Goal: Task Accomplishment & Management: Use online tool/utility

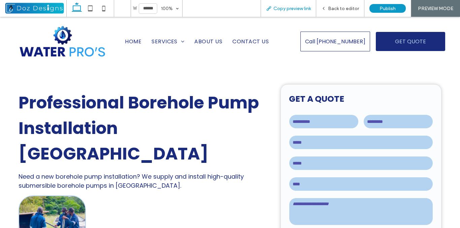
click at [285, 10] on span "Copy preview link" at bounding box center [291, 9] width 37 height 6
click at [328, 6] on div "Back to editor" at bounding box center [340, 9] width 48 height 6
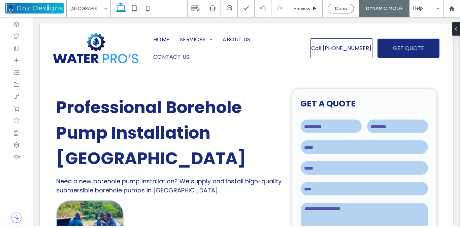
drag, startPoint x: 345, startPoint y: 9, endPoint x: 342, endPoint y: 13, distance: 5.0
click at [345, 9] on span "Done" at bounding box center [340, 9] width 12 height 6
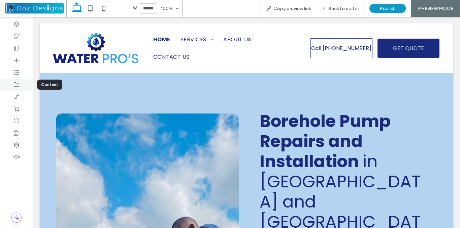
click at [15, 85] on icon at bounding box center [16, 84] width 7 height 7
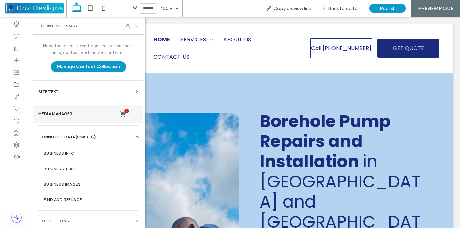
click at [78, 112] on label "Media Manager 1" at bounding box center [88, 114] width 100 height 7
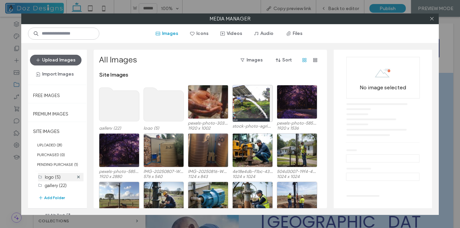
click at [62, 175] on div "logo (5)" at bounding box center [59, 177] width 29 height 7
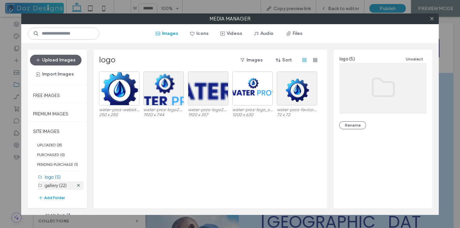
click at [59, 184] on label "gallery (22)" at bounding box center [56, 185] width 22 height 5
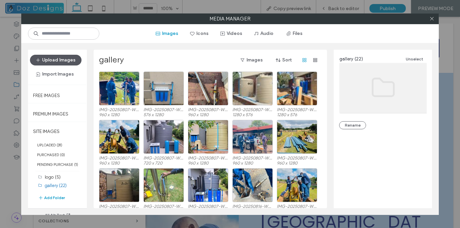
click at [64, 60] on button "Upload Images" at bounding box center [55, 60] width 51 height 11
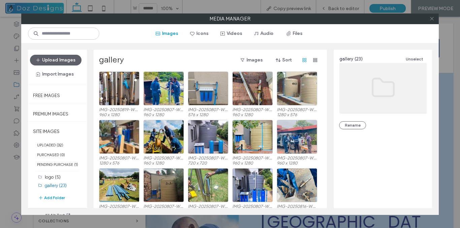
click at [430, 19] on icon at bounding box center [431, 18] width 5 height 5
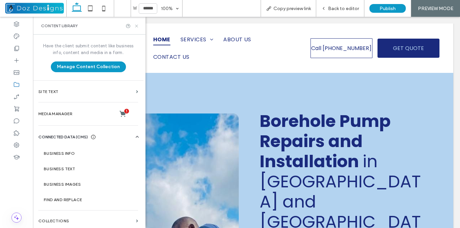
click at [137, 26] on use at bounding box center [136, 26] width 3 height 3
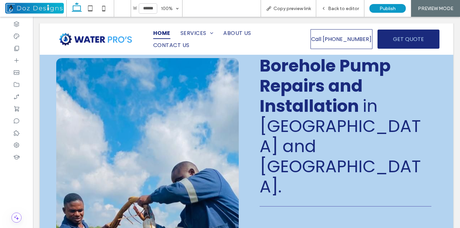
scroll to position [67, 0]
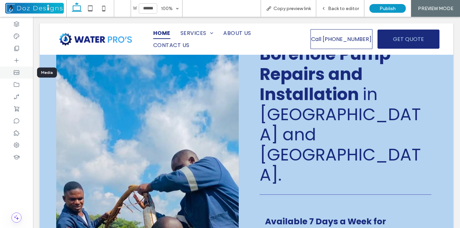
click at [19, 72] on use at bounding box center [16, 73] width 5 height 4
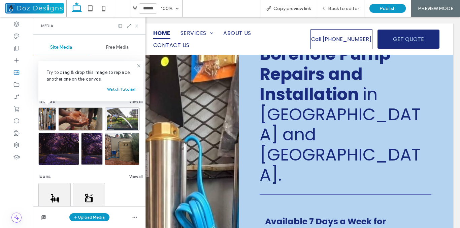
click at [136, 25] on icon at bounding box center [136, 26] width 5 height 5
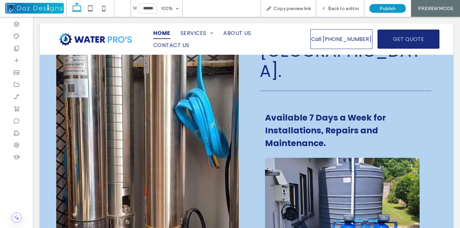
scroll to position [135, 0]
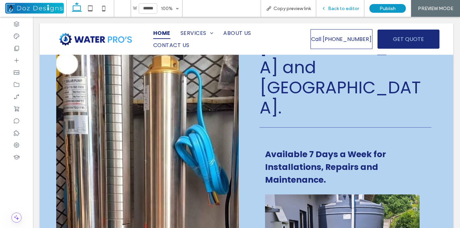
click at [329, 10] on span "Back to editor" at bounding box center [343, 9] width 31 height 6
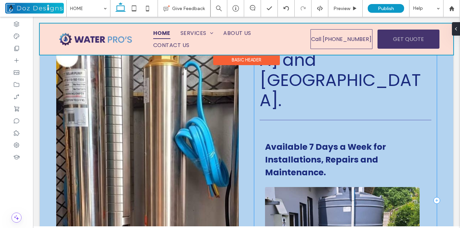
scroll to position [123, 0]
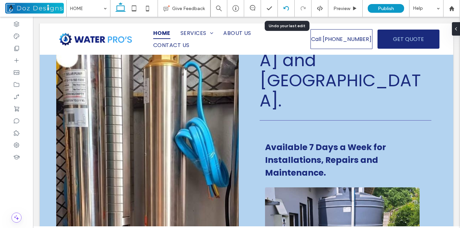
click at [287, 8] on icon at bounding box center [285, 8] width 5 height 5
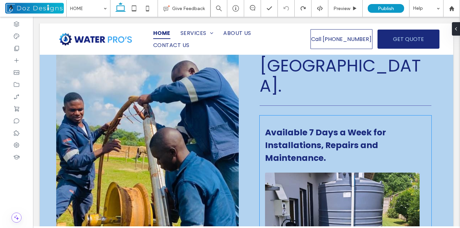
scroll to position [184, 0]
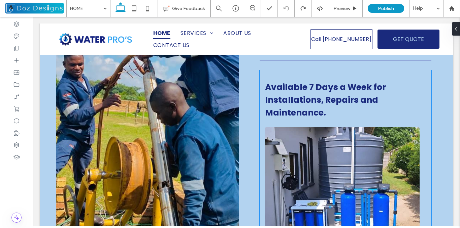
click at [312, 137] on img at bounding box center [342, 182] width 155 height 108
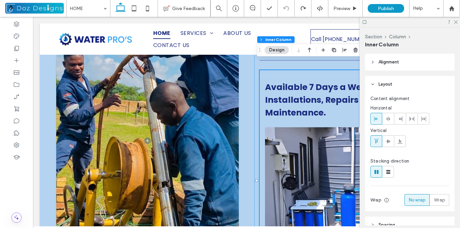
click at [305, 133] on img at bounding box center [342, 182] width 155 height 108
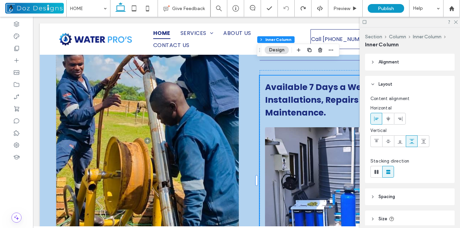
drag, startPoint x: 455, startPoint y: 22, endPoint x: 444, endPoint y: 30, distance: 13.5
click at [455, 23] on use at bounding box center [456, 23] width 4 height 4
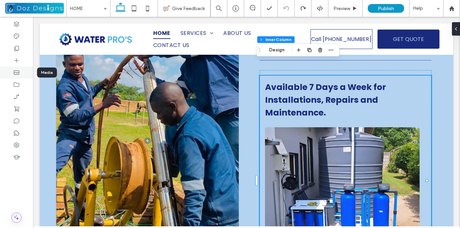
click at [16, 72] on icon at bounding box center [16, 72] width 7 height 7
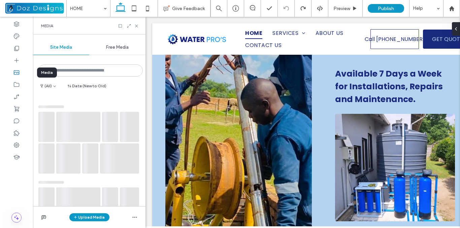
scroll to position [190, 0]
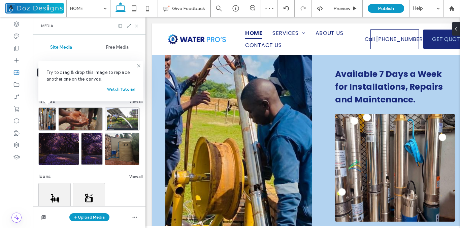
click at [135, 25] on icon at bounding box center [136, 26] width 5 height 5
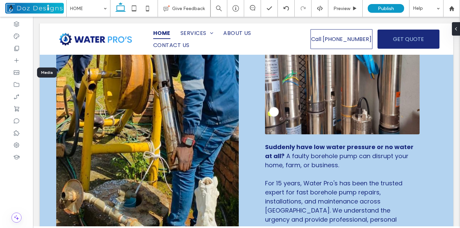
scroll to position [281, 0]
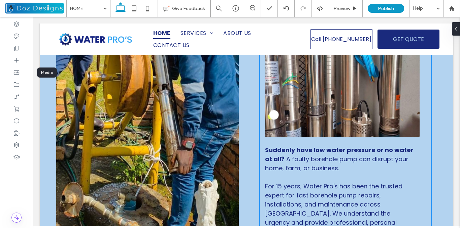
click at [403, 73] on img at bounding box center [342, 84] width 155 height 108
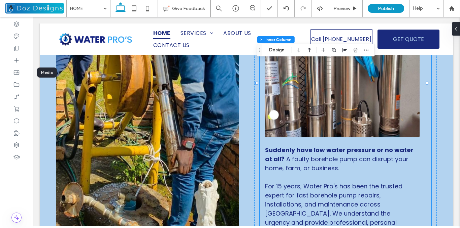
click at [359, 87] on img at bounding box center [342, 84] width 155 height 108
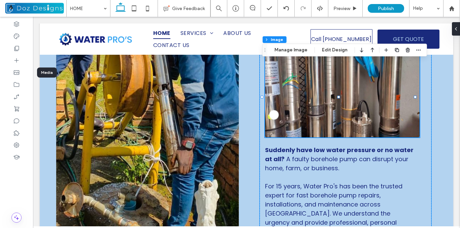
type input "*"
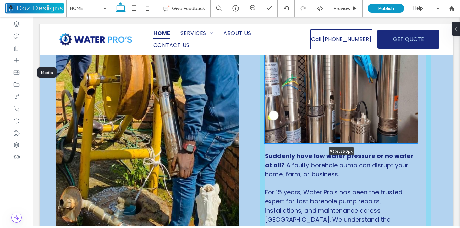
scroll to position [287, 0]
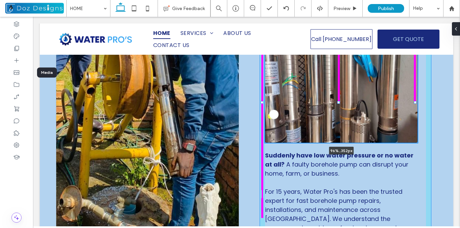
drag, startPoint x: 339, startPoint y: 98, endPoint x: 339, endPoint y: 109, distance: 10.8
click at [339, 109] on div "Borehole Pump Repairs and Installation in [GEOGRAPHIC_DATA] and [GEOGRAPHIC_DAT…" at bounding box center [246, 43] width 413 height 551
type input "***"
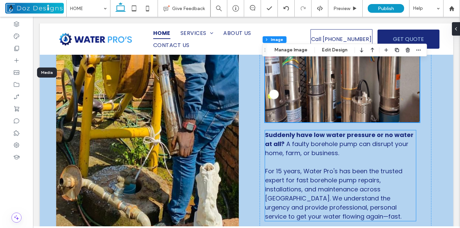
scroll to position [307, 0]
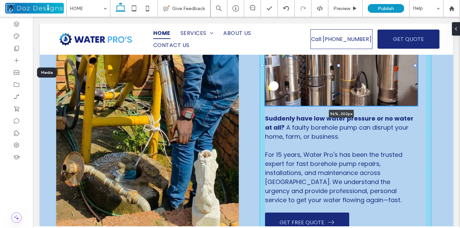
drag, startPoint x: 339, startPoint y: 82, endPoint x: 344, endPoint y: 65, distance: 17.4
type input "***"
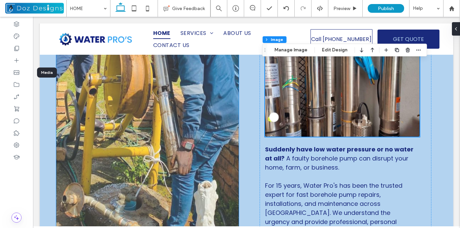
scroll to position [273, 0]
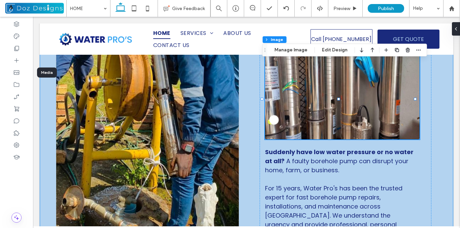
click at [246, 150] on div "Borehole Pump Repairs and Installation in [GEOGRAPHIC_DATA] and [GEOGRAPHIC_DAT…" at bounding box center [246, 49] width 413 height 534
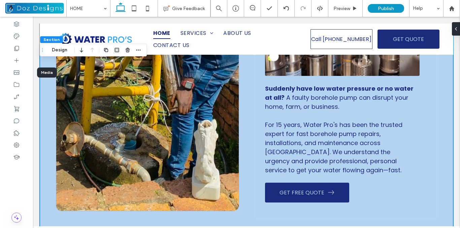
scroll to position [340, 0]
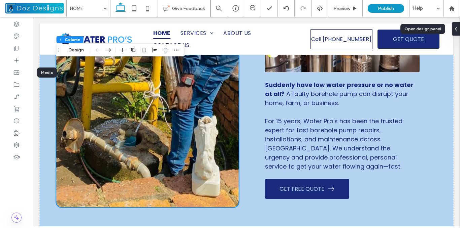
click at [455, 28] on icon at bounding box center [455, 28] width 5 height 5
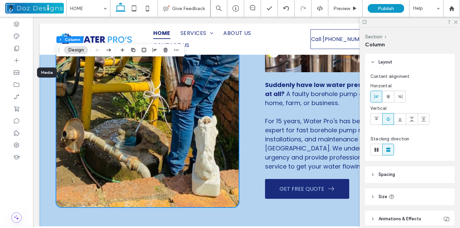
click at [374, 174] on icon at bounding box center [372, 175] width 5 height 5
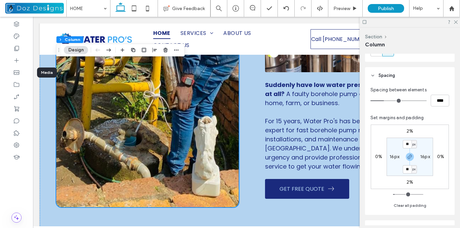
scroll to position [101, 0]
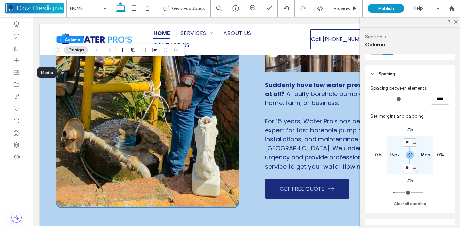
click at [409, 168] on input "**" at bounding box center [406, 168] width 9 height 8
type input "**"
click at [440, 166] on div "2% 0% 2% 0% ** px 16px ** px 16px" at bounding box center [409, 155] width 78 height 65
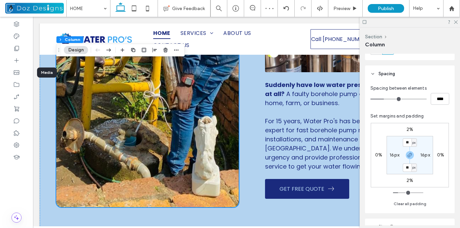
click at [423, 180] on div "2% 0% 2% 0% ** px 16px ** px 16px" at bounding box center [409, 155] width 78 height 65
click at [408, 169] on input "**" at bounding box center [406, 168] width 9 height 8
type input "**"
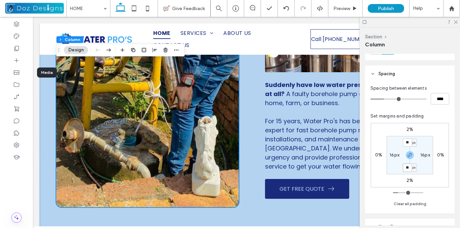
type input "**"
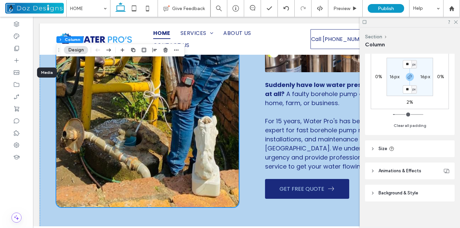
scroll to position [182, 0]
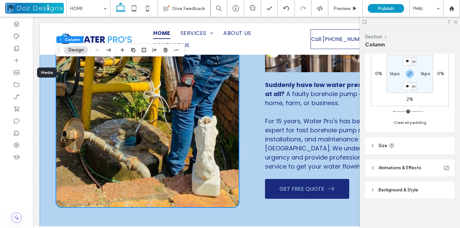
click at [372, 145] on use at bounding box center [372, 146] width 1 height 2
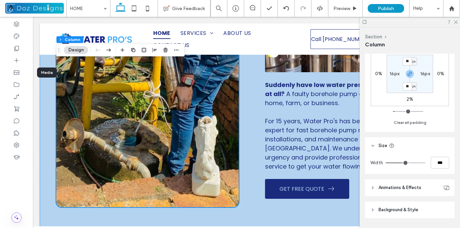
click at [408, 99] on label "2%" at bounding box center [409, 100] width 7 height 6
type input "*"
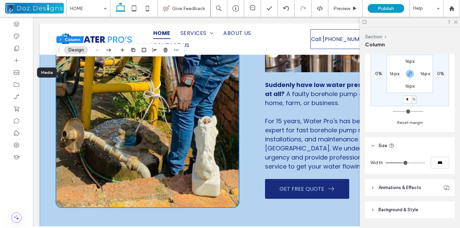
scroll to position [149, 0]
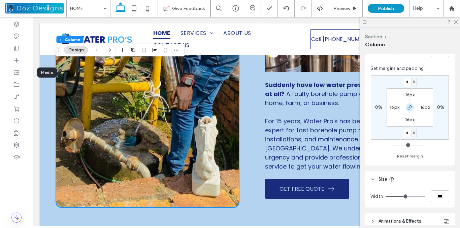
click at [410, 108] on icon "button" at bounding box center [409, 107] width 5 height 5
click at [407, 136] on input "*" at bounding box center [406, 133] width 9 height 8
type input "*"
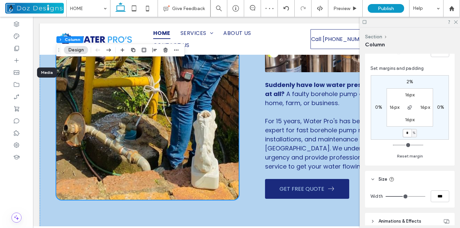
click at [407, 131] on input "*" at bounding box center [406, 133] width 9 height 8
click at [406, 134] on input "*" at bounding box center [406, 133] width 9 height 8
type input "*"
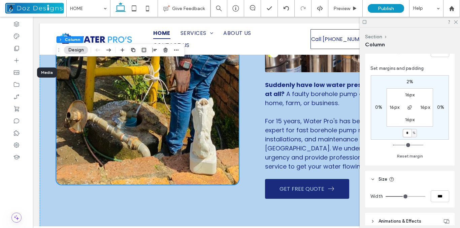
click at [404, 133] on input "*" at bounding box center [406, 133] width 9 height 8
type input "*"
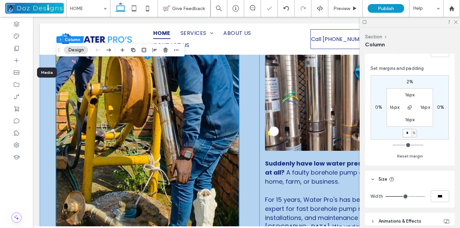
scroll to position [240, 0]
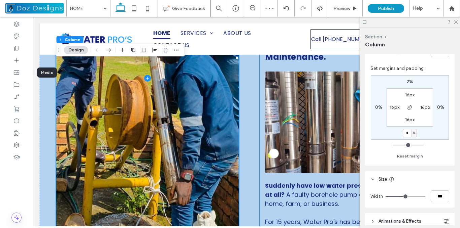
click at [319, 117] on img at bounding box center [342, 123] width 155 height 102
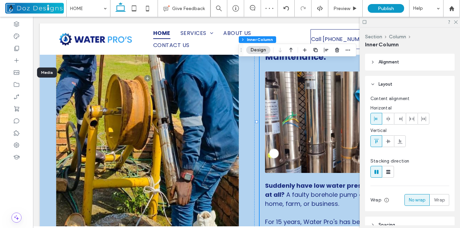
click at [321, 123] on img at bounding box center [342, 123] width 155 height 102
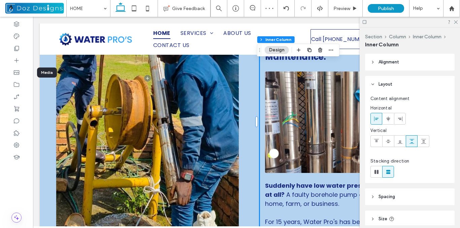
click at [321, 123] on img at bounding box center [342, 123] width 155 height 102
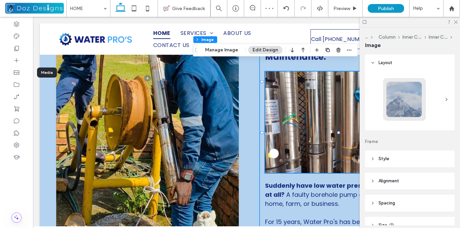
type input "*"
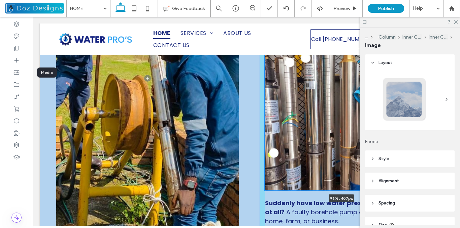
scroll to position [258, 0]
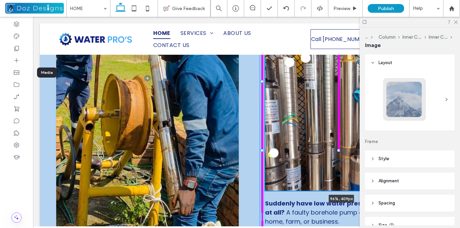
drag, startPoint x: 339, startPoint y: 132, endPoint x: 339, endPoint y: 168, distance: 36.0
click at [339, 168] on div "Borehole Pump Repairs and Installation in [GEOGRAPHIC_DATA] and [GEOGRAPHIC_DAT…" at bounding box center [246, 82] width 413 height 570
type input "***"
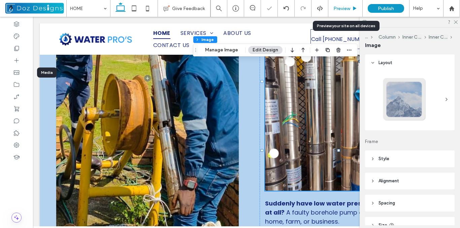
drag, startPoint x: 349, startPoint y: 9, endPoint x: 354, endPoint y: 15, distance: 7.5
click at [349, 9] on span "Preview" at bounding box center [341, 9] width 17 height 6
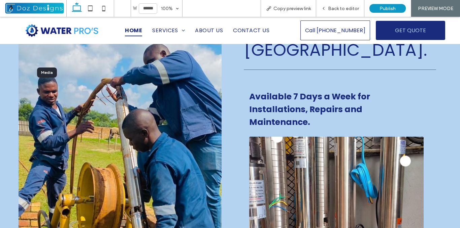
scroll to position [183, 0]
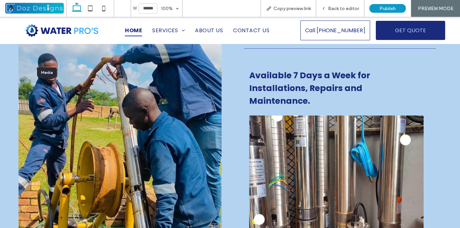
click at [384, 127] on img at bounding box center [336, 185] width 174 height 138
click at [383, 127] on img at bounding box center [336, 185] width 174 height 138
click at [331, 4] on div "Back to editor" at bounding box center [340, 8] width 48 height 17
click at [324, 8] on use at bounding box center [323, 8] width 1 height 2
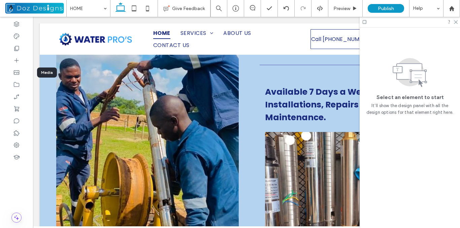
scroll to position [175, 0]
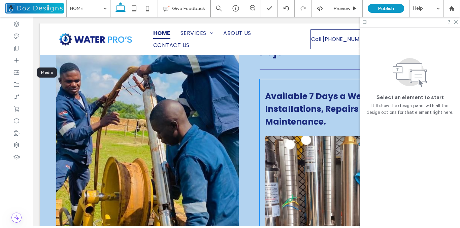
click at [304, 137] on img at bounding box center [342, 206] width 155 height 138
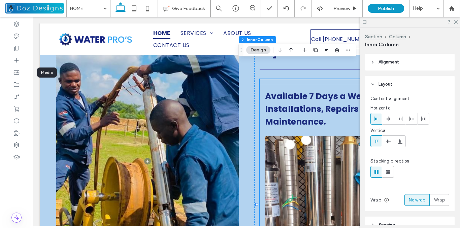
click at [304, 137] on img at bounding box center [342, 206] width 155 height 138
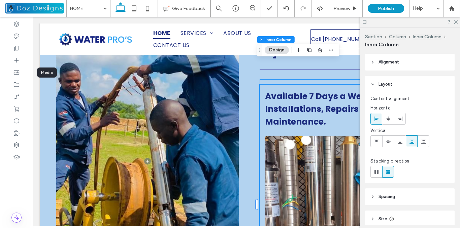
click at [304, 137] on img at bounding box center [342, 206] width 155 height 138
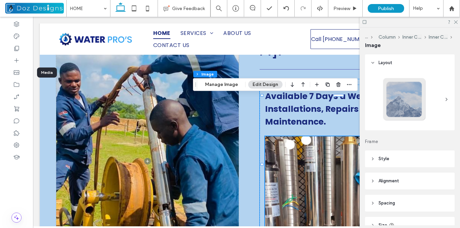
type input "*"
click at [456, 22] on use at bounding box center [456, 23] width 4 height 4
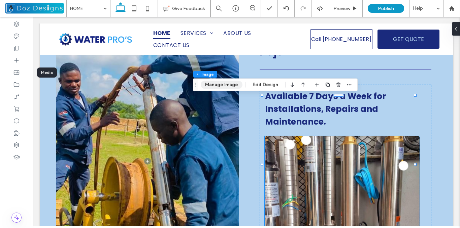
drag, startPoint x: 216, startPoint y: 85, endPoint x: 257, endPoint y: 94, distance: 42.1
click at [216, 85] on button "Manage Image" at bounding box center [222, 85] width 42 height 8
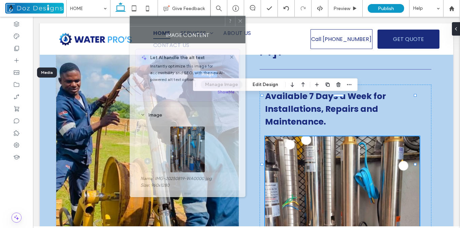
drag, startPoint x: 400, startPoint y: 33, endPoint x: 188, endPoint y: 72, distance: 215.3
click at [192, 25] on div at bounding box center [177, 21] width 95 height 10
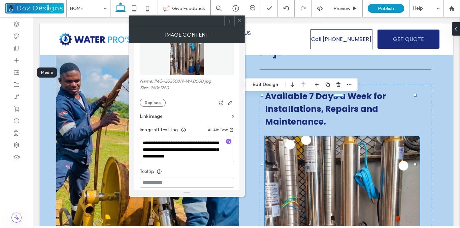
scroll to position [101, 0]
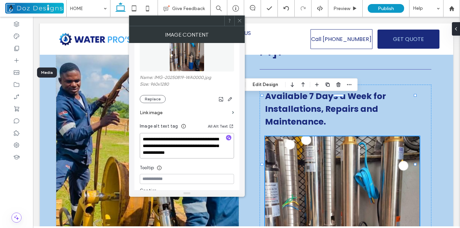
click at [188, 153] on textarea "**********" at bounding box center [187, 146] width 94 height 26
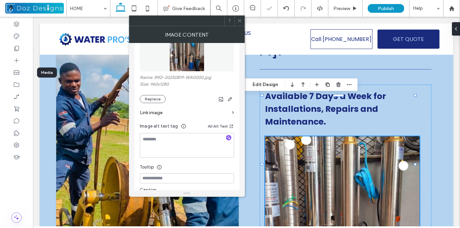
click at [235, 160] on div "Image Name: IMG-20250819-WA0000.jpg Size: 960x1280 Replace Link image Image alt…" at bounding box center [186, 108] width 105 height 204
click at [227, 137] on icon "button" at bounding box center [228, 138] width 5 height 5
type textarea "**********"
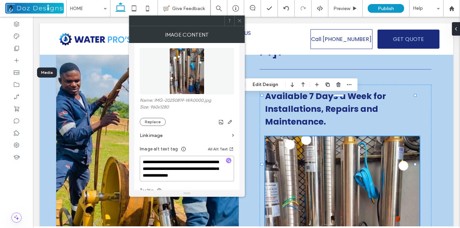
scroll to position [67, 0]
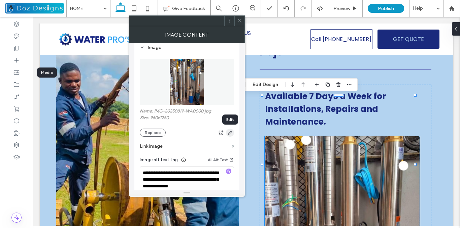
click at [230, 133] on icon "button" at bounding box center [229, 132] width 5 height 5
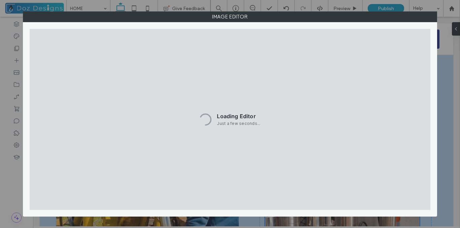
click at [436, 26] on div "Image Editor" at bounding box center [229, 114] width 413 height 206
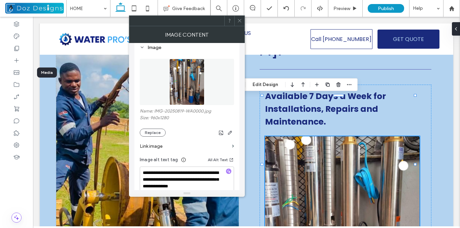
click at [239, 19] on icon at bounding box center [239, 20] width 5 height 5
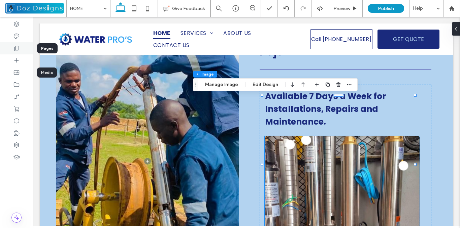
click at [16, 49] on icon at bounding box center [16, 48] width 7 height 7
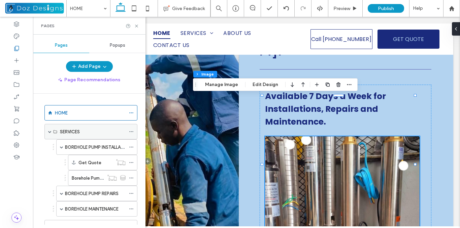
click at [132, 131] on icon at bounding box center [131, 132] width 5 height 5
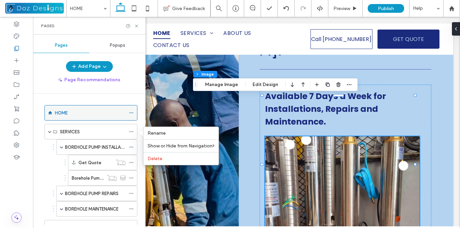
click at [132, 113] on icon at bounding box center [131, 113] width 5 height 5
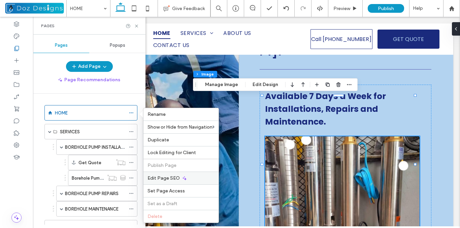
click at [166, 179] on span "Edit Page SEO" at bounding box center [163, 179] width 32 height 6
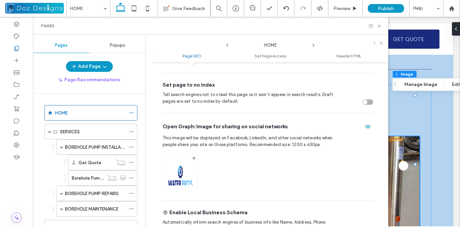
scroll to position [202, 0]
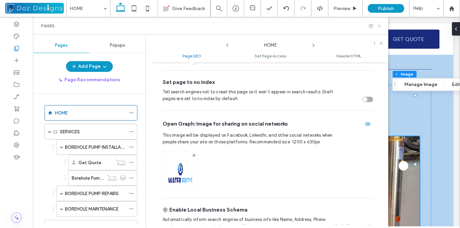
click at [379, 25] on icon at bounding box center [378, 26] width 5 height 5
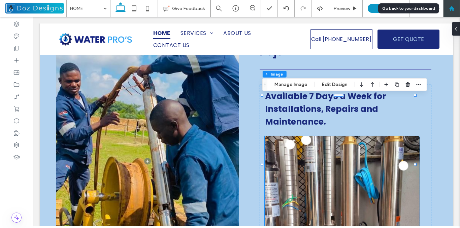
click at [452, 11] on use at bounding box center [450, 8] width 5 height 5
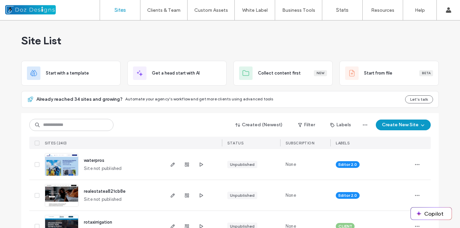
click at [100, 126] on input at bounding box center [71, 125] width 84 height 12
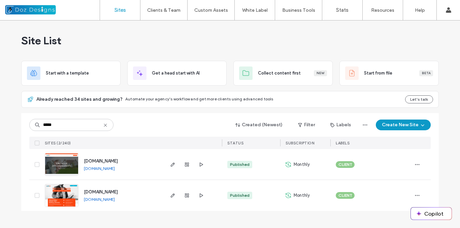
type input "*****"
click at [62, 194] on img at bounding box center [61, 208] width 33 height 46
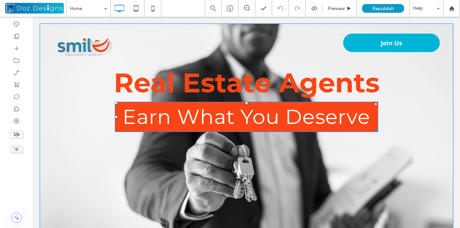
click at [354, 107] on span "Earn What You Deserve" at bounding box center [245, 117] width 247 height 25
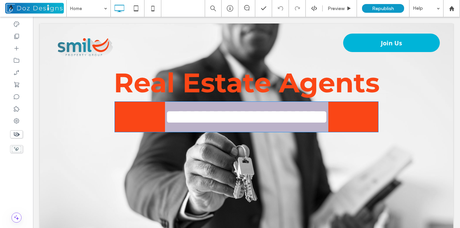
type input "**********"
type input "**"
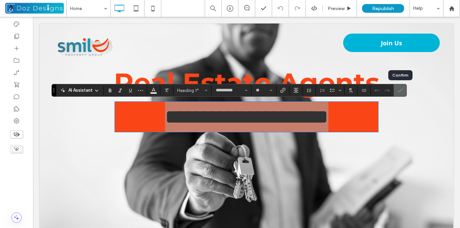
click at [398, 92] on icon "Confirm" at bounding box center [399, 90] width 5 height 5
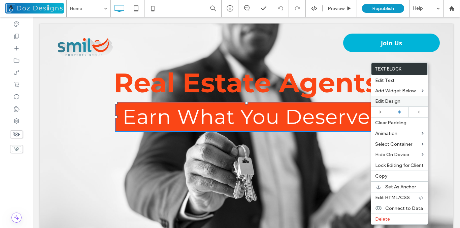
click at [393, 102] on span "Edit Design" at bounding box center [387, 102] width 25 height 6
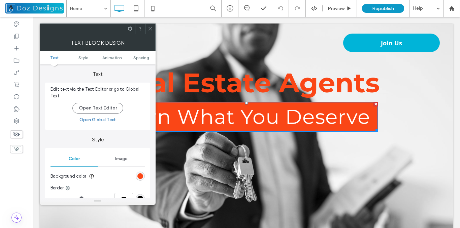
scroll to position [67, 0]
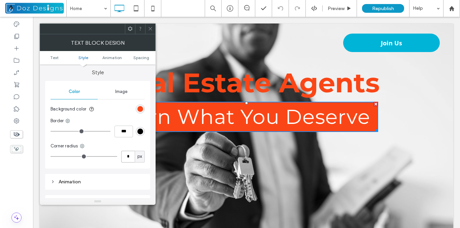
drag, startPoint x: 130, startPoint y: 158, endPoint x: 124, endPoint y: 157, distance: 6.5
click at [124, 157] on input "*" at bounding box center [127, 157] width 13 height 12
type input "*"
click at [150, 27] on icon at bounding box center [150, 28] width 5 height 5
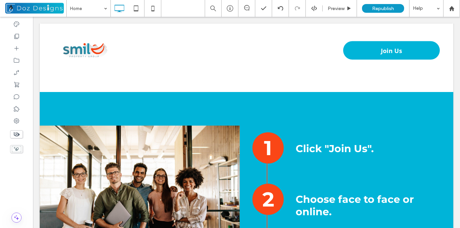
scroll to position [3100, 0]
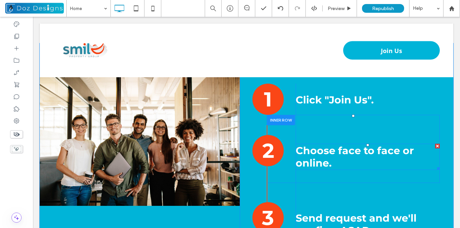
click at [359, 148] on h3 "Choose face to face or online." at bounding box center [367, 157] width 144 height 25
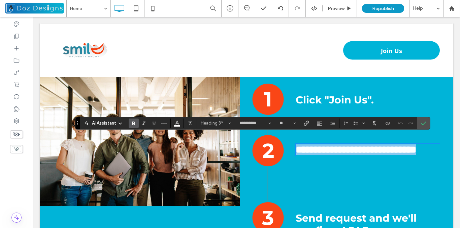
drag, startPoint x: 329, startPoint y: 153, endPoint x: 325, endPoint y: 153, distance: 3.7
click at [328, 153] on h3 "**********" at bounding box center [367, 150] width 144 height 11
click at [324, 153] on span "**********" at bounding box center [355, 150] width 120 height 10
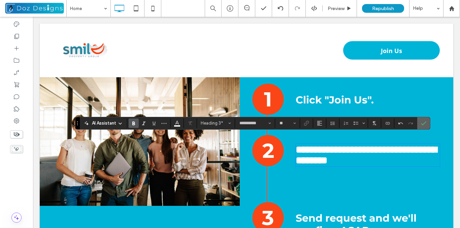
click at [422, 122] on icon "Confirm" at bounding box center [423, 123] width 5 height 5
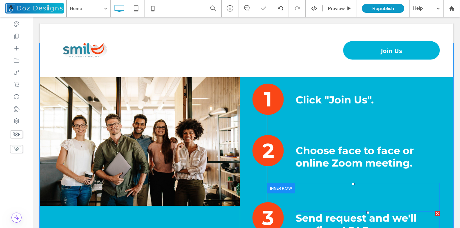
click at [384, 212] on span "Send request and we'll confirm ASAP." at bounding box center [355, 224] width 121 height 25
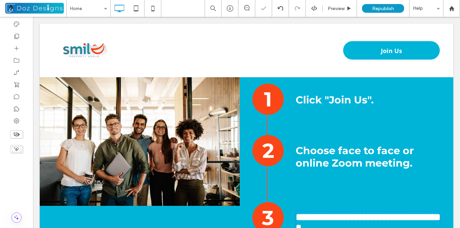
type input "**********"
type input "**"
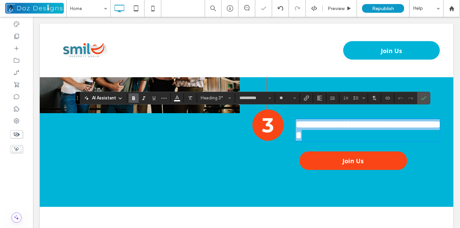
click at [356, 122] on span "**********" at bounding box center [367, 130] width 145 height 21
drag, startPoint x: 366, startPoint y: 129, endPoint x: 291, endPoint y: 115, distance: 76.3
click at [291, 115] on div "**********" at bounding box center [352, 116] width 173 height 51
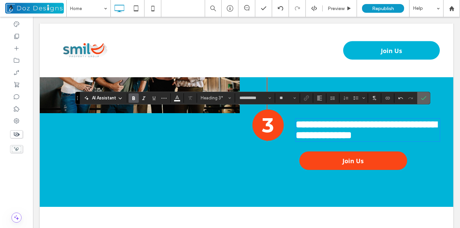
drag, startPoint x: 394, startPoint y: 92, endPoint x: 423, endPoint y: 99, distance: 29.5
click at [423, 99] on icon "Confirm" at bounding box center [423, 98] width 5 height 5
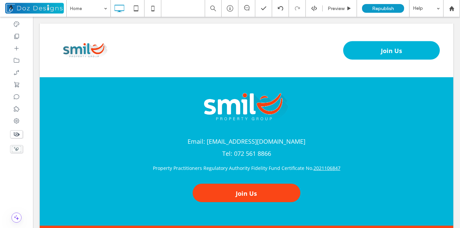
scroll to position [3927, 0]
